Goal: Find specific page/section: Find specific page/section

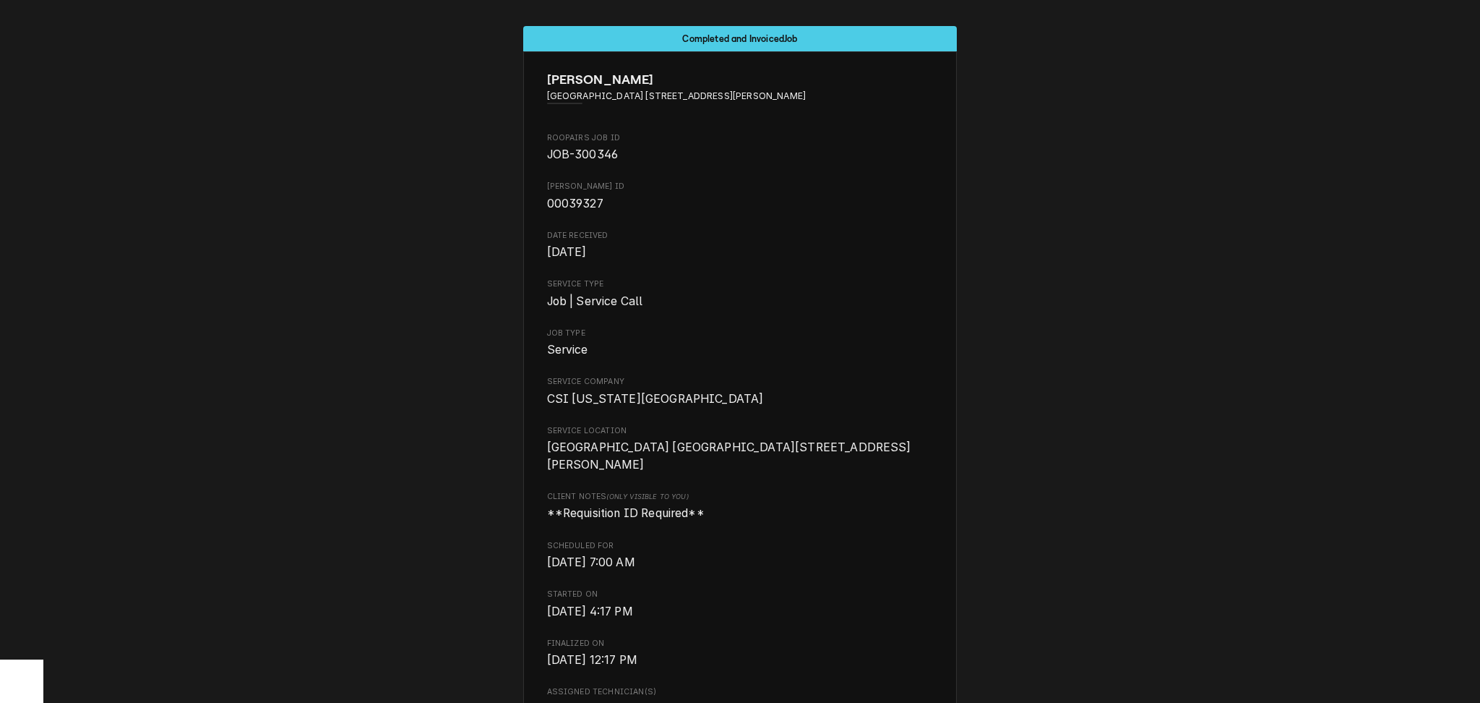
scroll to position [2743, 0]
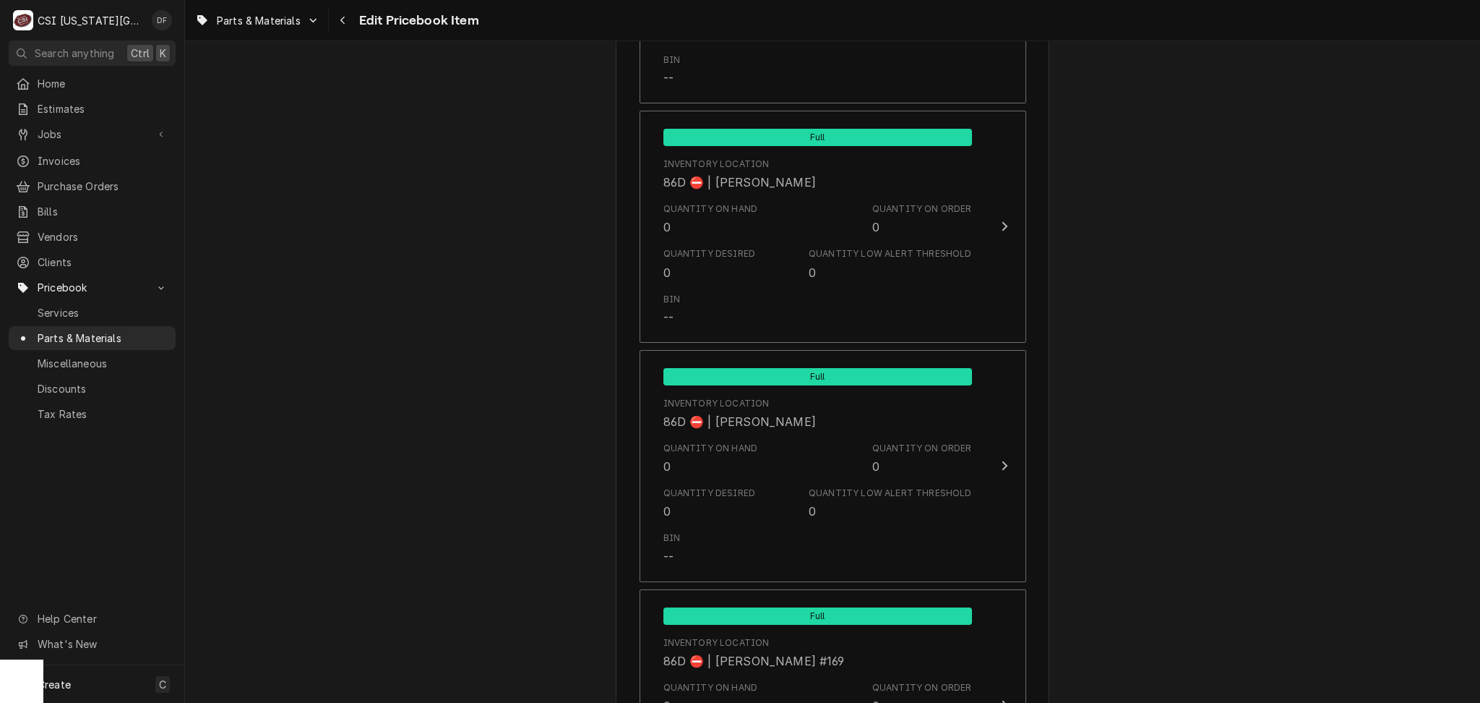
scroll to position [12483, 0]
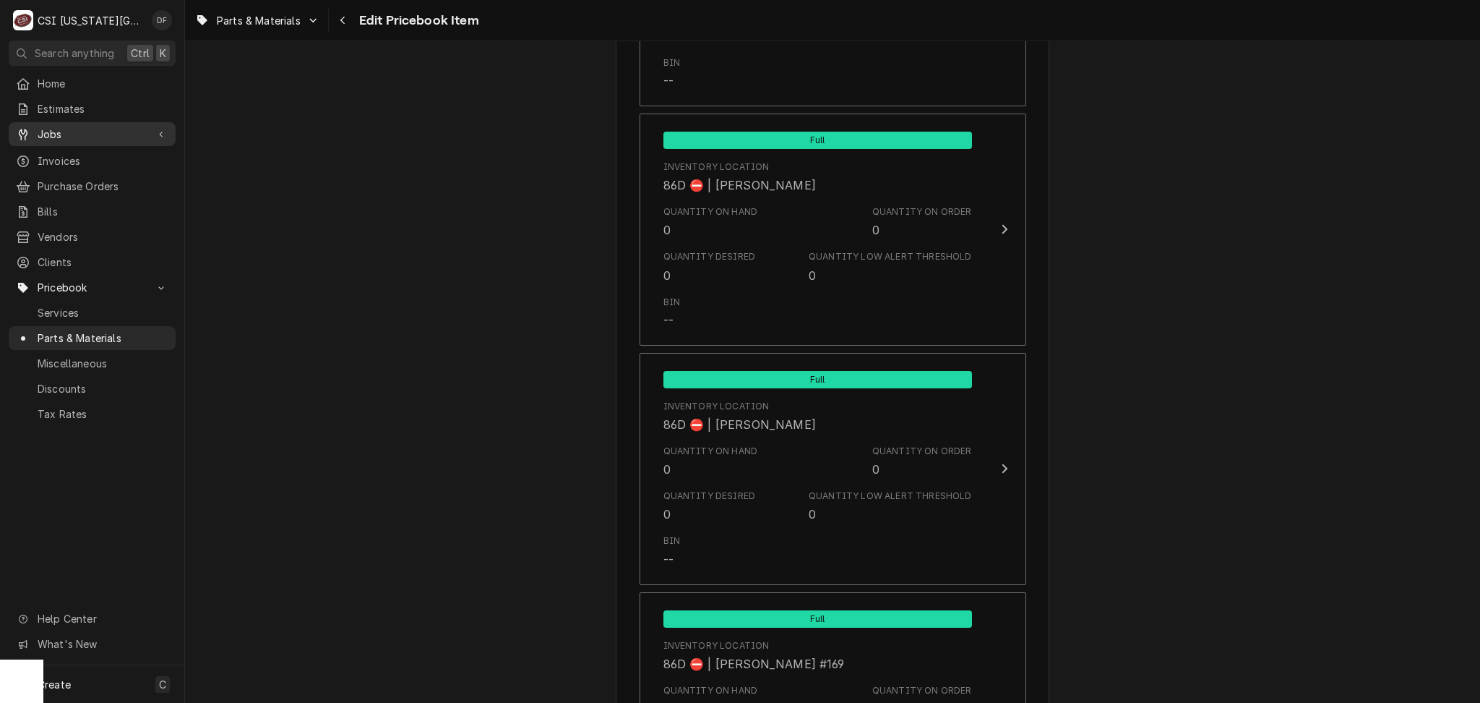
click at [74, 125] on div "Jobs" at bounding box center [92, 134] width 161 height 18
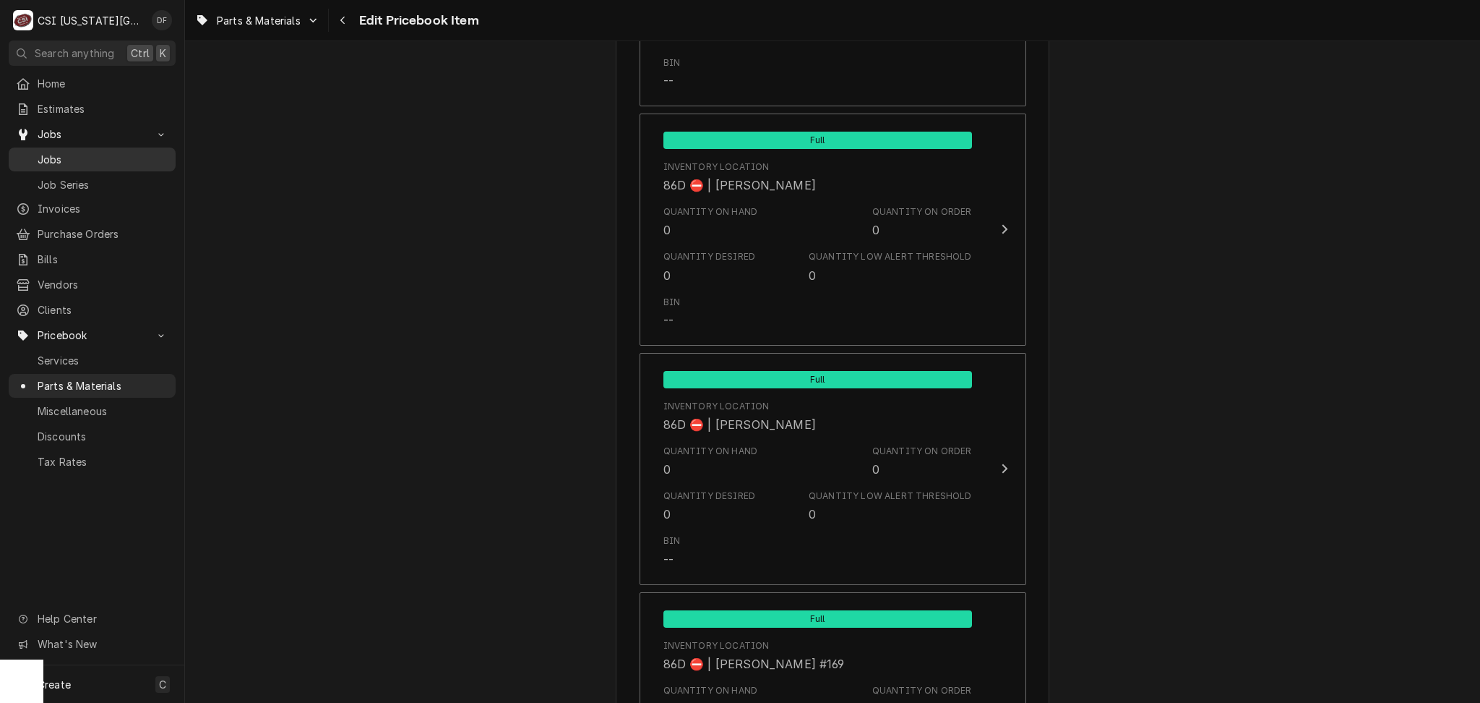
click at [67, 159] on span "Jobs" at bounding box center [103, 159] width 131 height 15
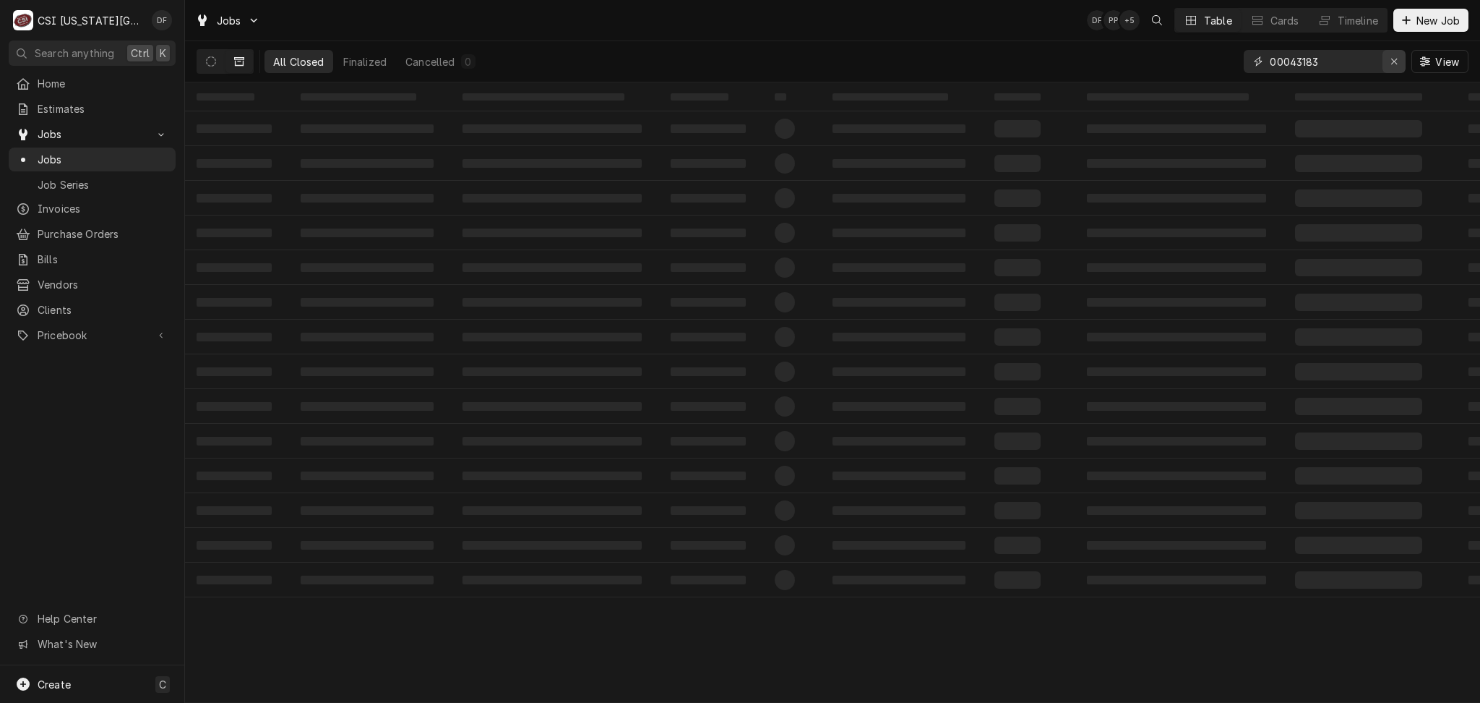
click at [1393, 65] on icon "Erase input" at bounding box center [1395, 61] width 8 height 10
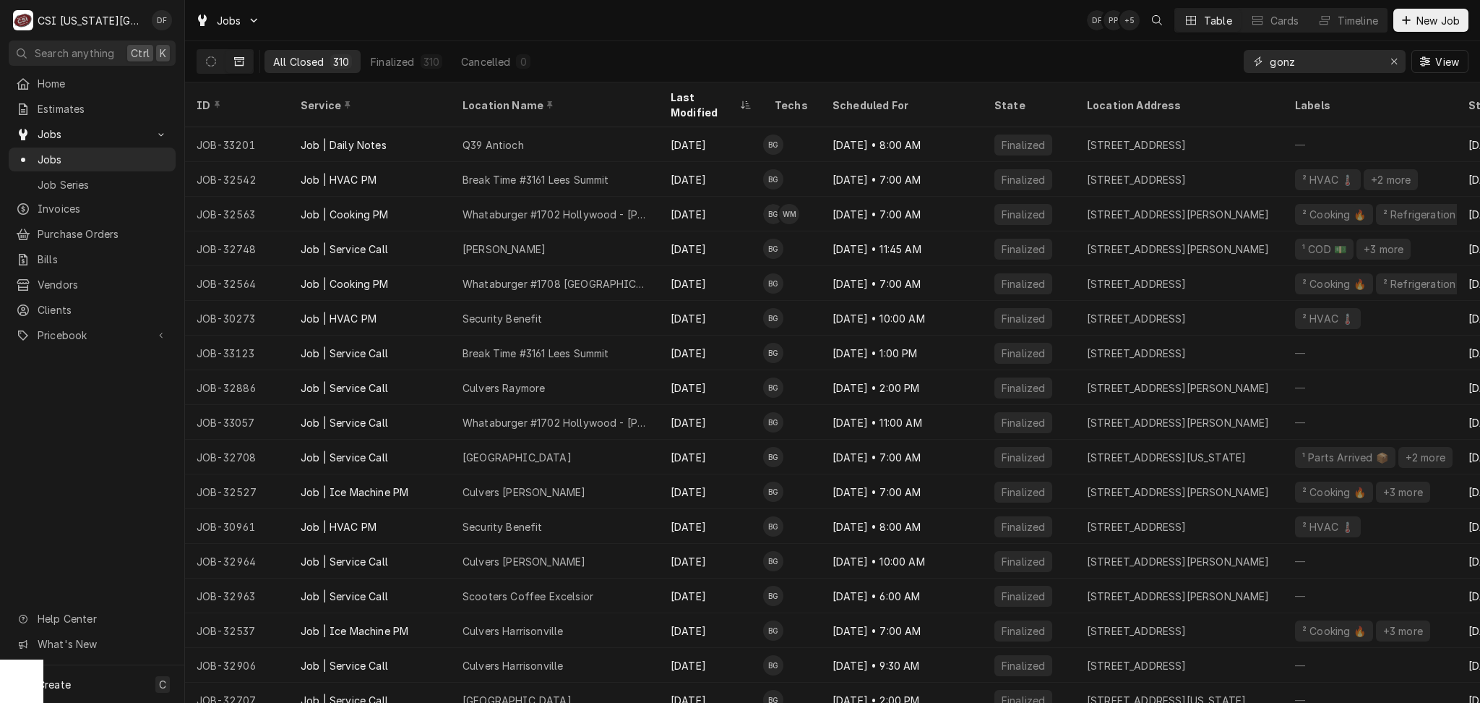
drag, startPoint x: 1306, startPoint y: 59, endPoint x: 1240, endPoint y: 64, distance: 66.0
click at [1240, 64] on div "All Closed 310 Finalized 310 Cancelled 0 gonz View" at bounding box center [833, 61] width 1272 height 40
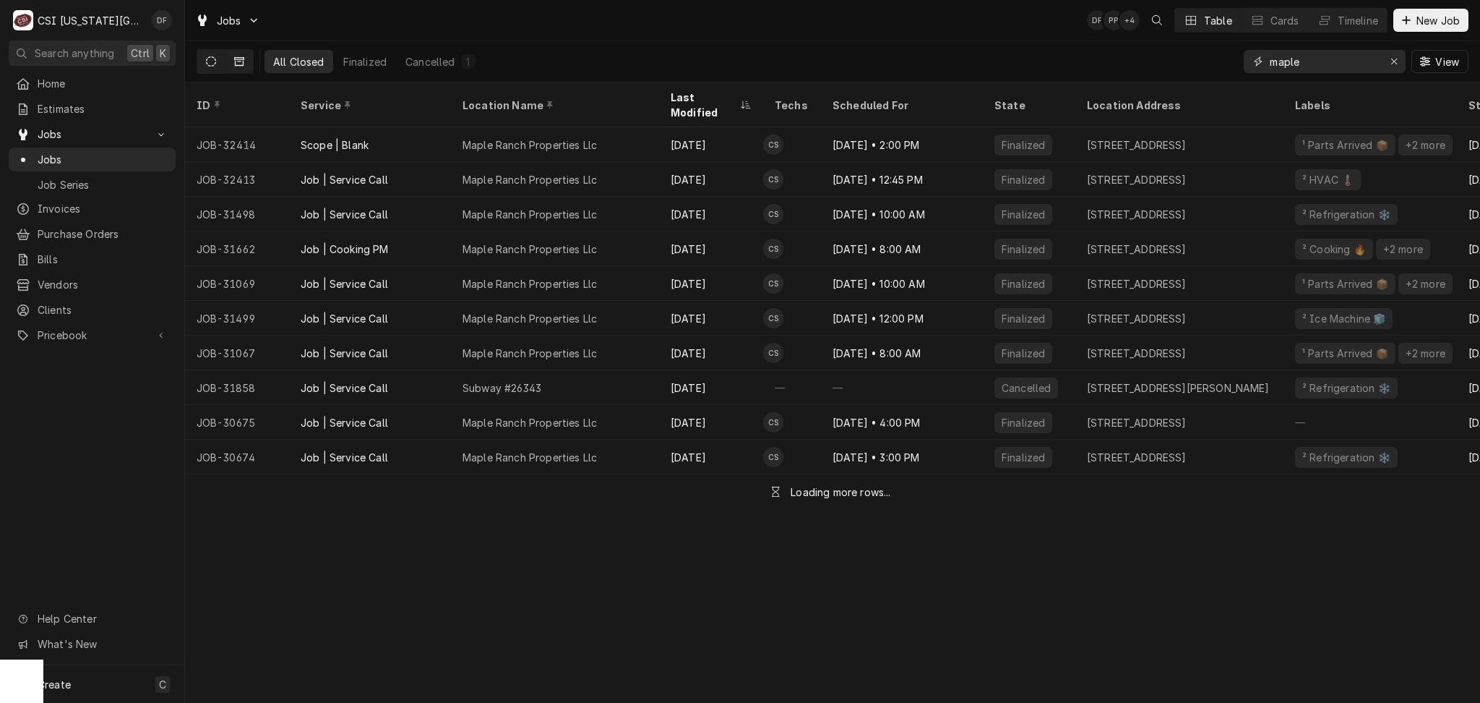
type input "maple"
click at [214, 61] on icon "Dynamic Content Wrapper" at bounding box center [211, 61] width 10 height 10
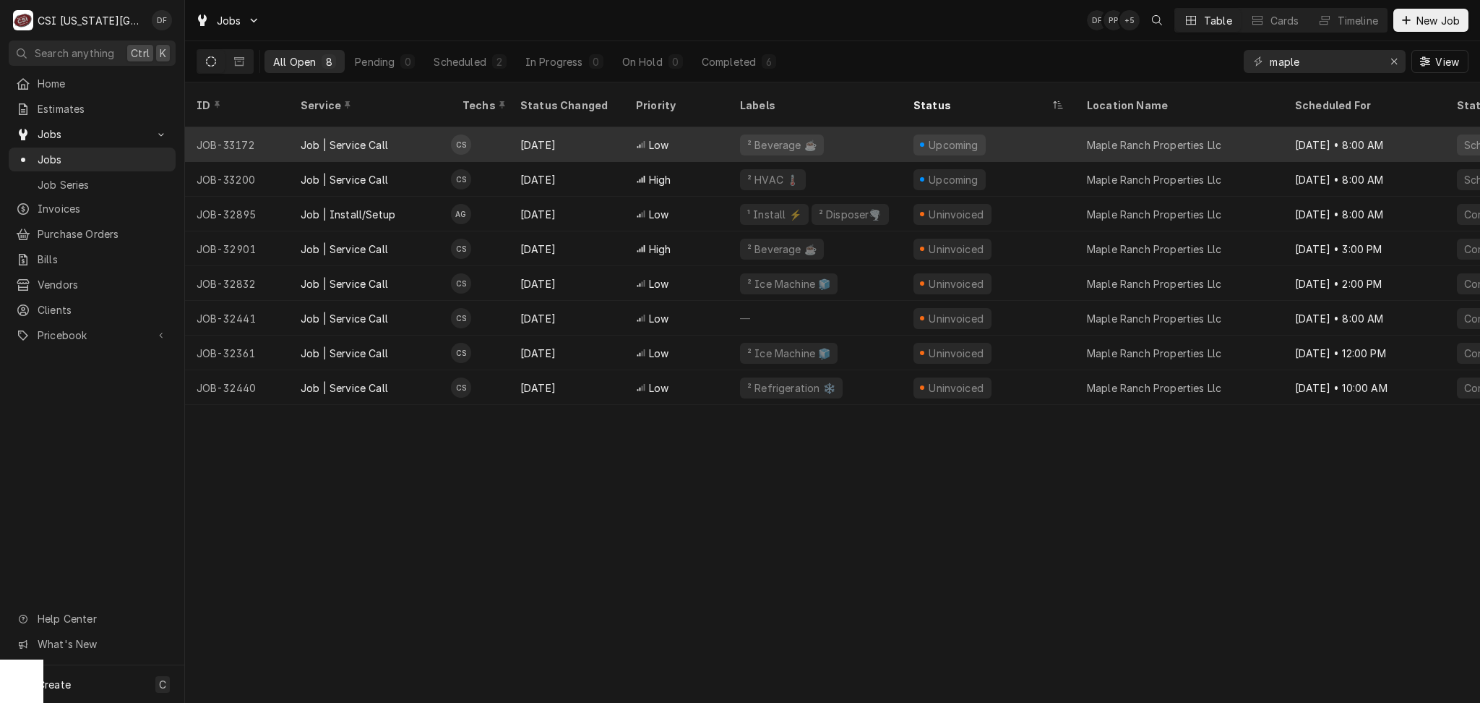
click at [841, 129] on div "² Beverage ☕️" at bounding box center [815, 144] width 173 height 35
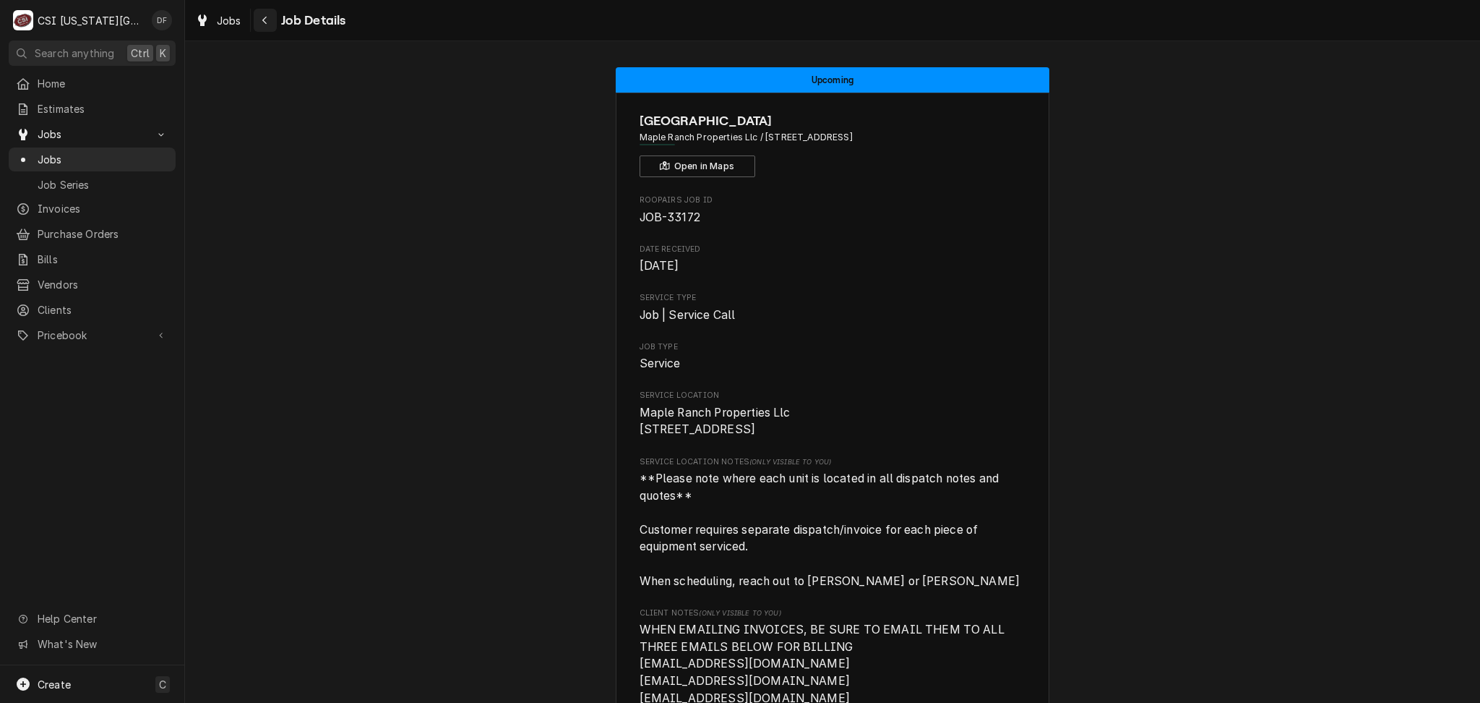
click at [262, 22] on icon "Navigate back" at bounding box center [265, 20] width 7 height 10
